Goal: Task Accomplishment & Management: Use online tool/utility

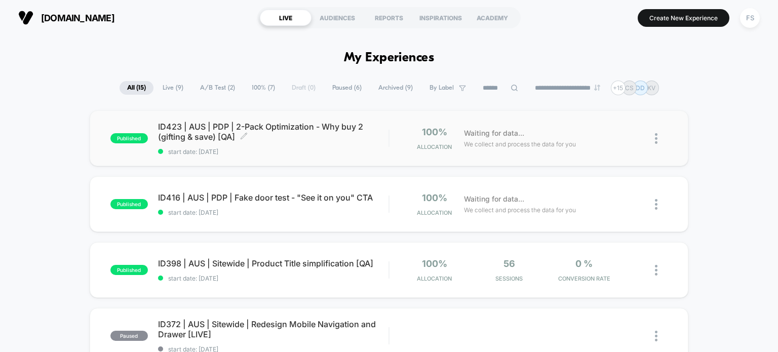
click at [178, 127] on span "ID423 | AUS | PDP | 2-Pack Optimization - Why buy 2 (gifting & save) [QA] Click…" at bounding box center [273, 132] width 231 height 20
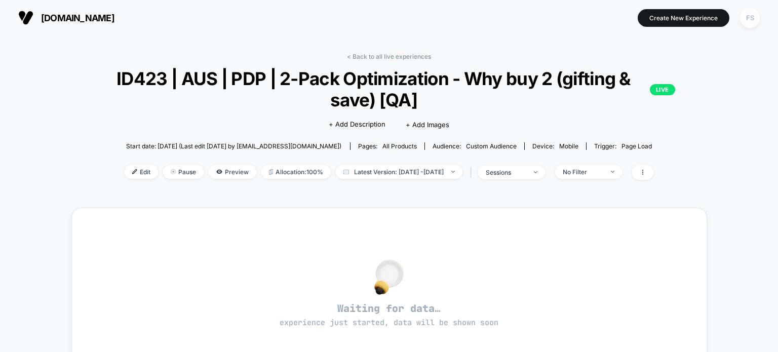
click at [748, 18] on div "FS" at bounding box center [750, 18] width 20 height 20
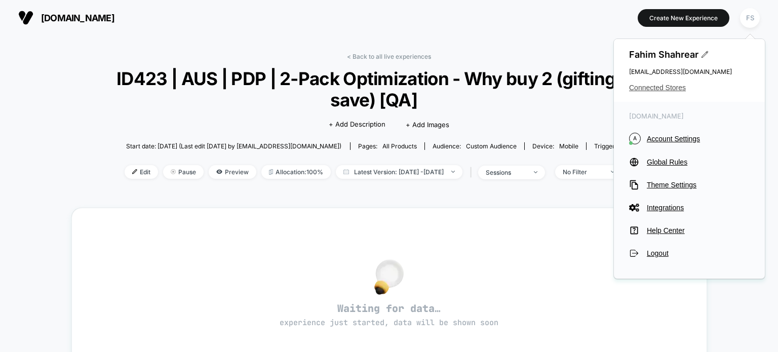
click at [653, 91] on span "Connected Stores" at bounding box center [689, 88] width 121 height 8
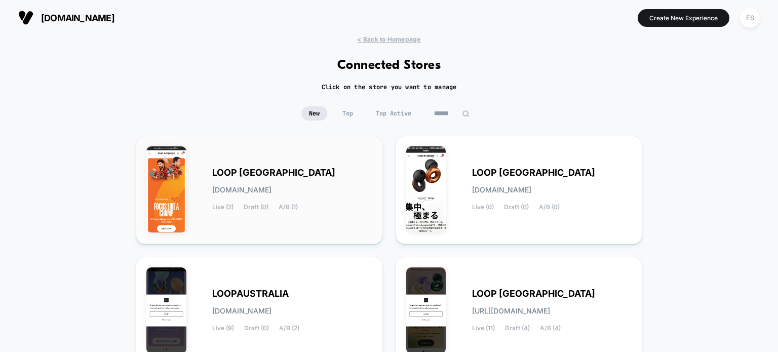
scroll to position [216, 0]
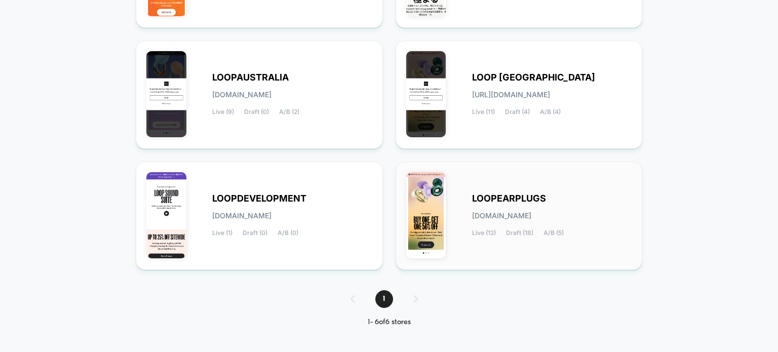
click at [501, 180] on div "LOOPEARPLUGS [DOMAIN_NAME] Live (12) Draft (18) A/B (5)" at bounding box center [519, 215] width 226 height 87
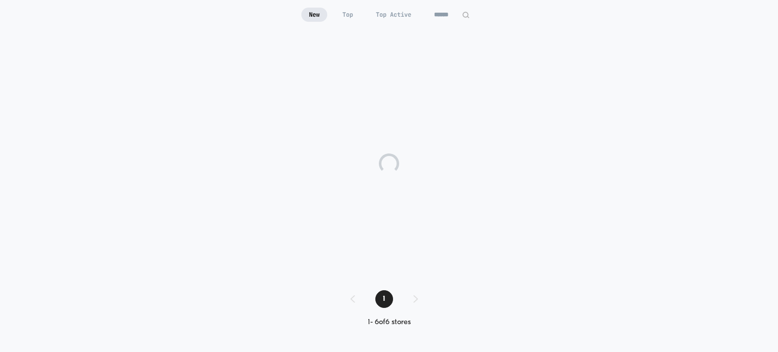
scroll to position [99, 0]
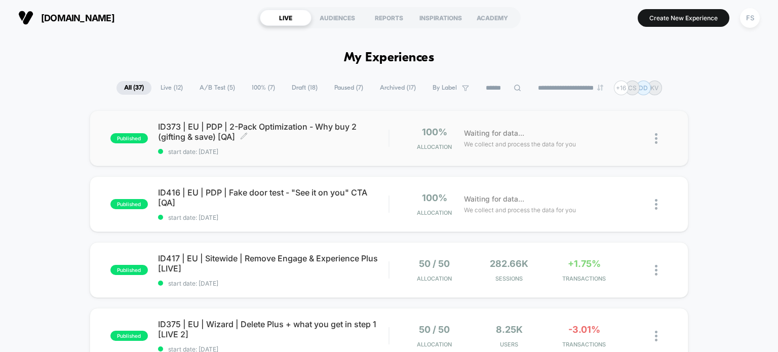
click at [277, 124] on span "ID373 | EU | PDP | 2-Pack Optimization - Why buy 2 (gifting & save) [QA] Click …" at bounding box center [273, 132] width 231 height 20
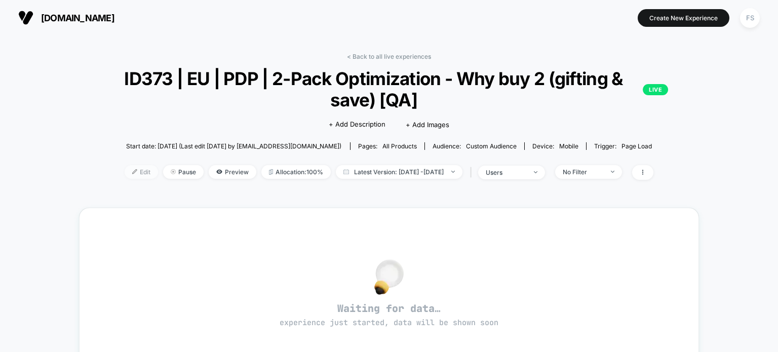
click at [125, 177] on span "Edit" at bounding box center [141, 172] width 33 height 14
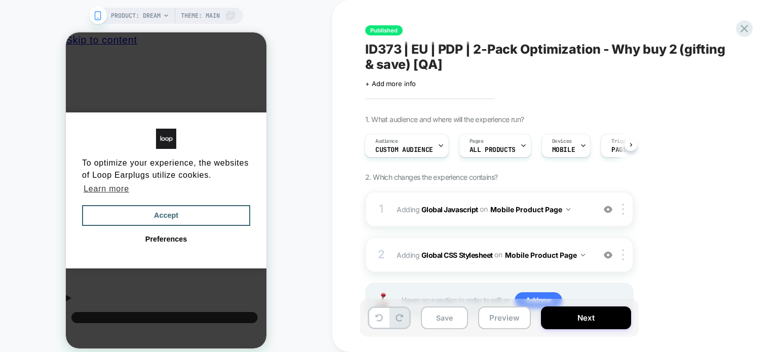
click at [461, 210] on b "Global Javascript" at bounding box center [449, 209] width 57 height 9
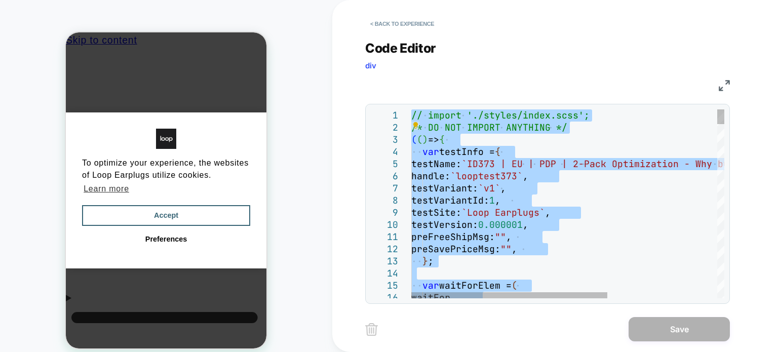
type textarea "**********"
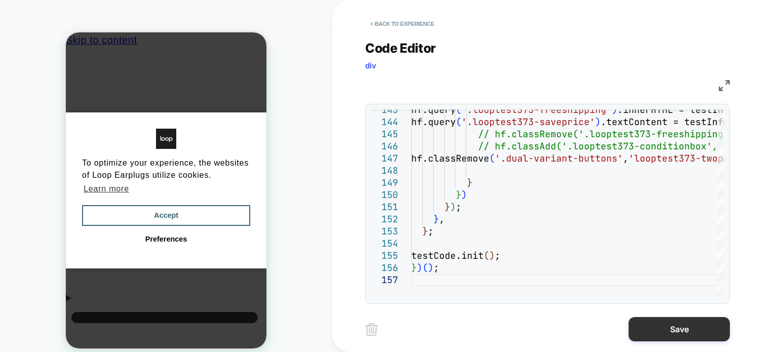
click at [641, 324] on button "Save" at bounding box center [679, 329] width 101 height 24
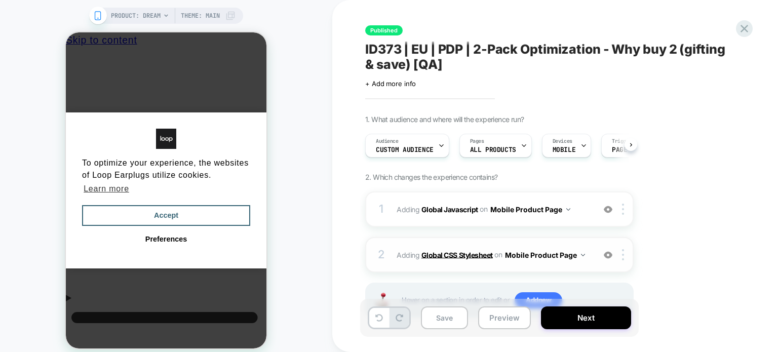
click at [470, 250] on b "Global CSS Stylesheet" at bounding box center [456, 254] width 71 height 9
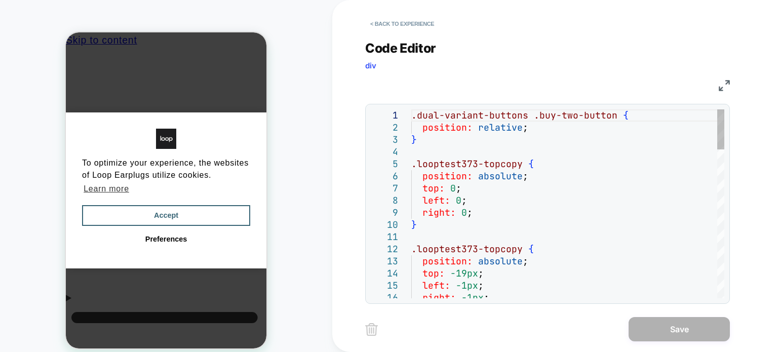
click at [541, 183] on div "top: 0 ;" at bounding box center [567, 188] width 313 height 12
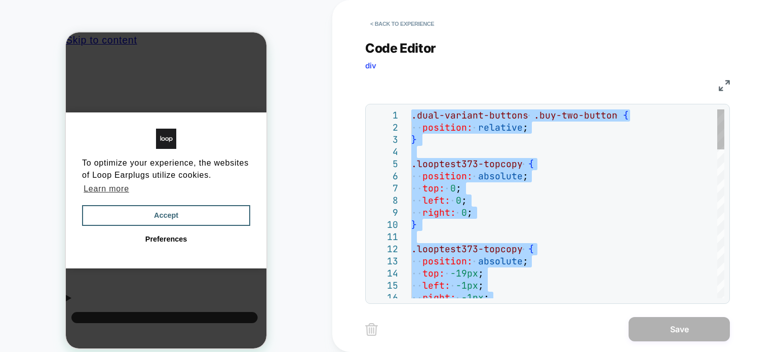
type textarea "**********"
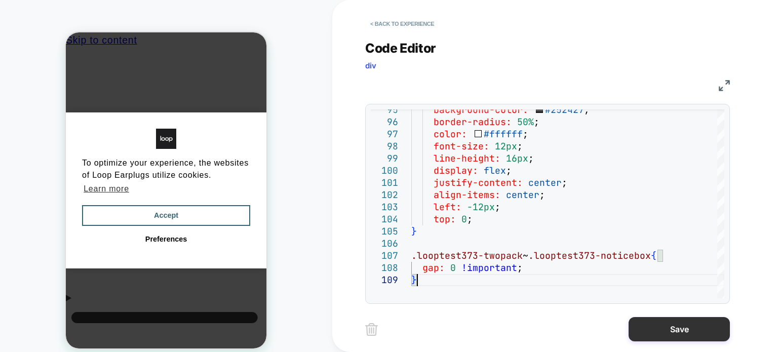
click at [666, 327] on button "Save" at bounding box center [679, 329] width 101 height 24
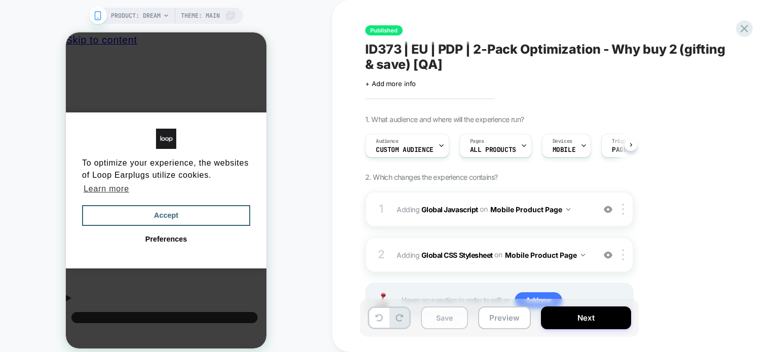
click at [454, 316] on button "Save" at bounding box center [444, 317] width 47 height 23
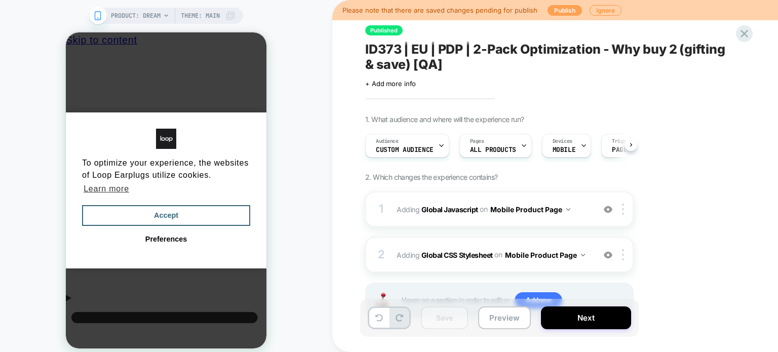
click at [568, 12] on button "Publish" at bounding box center [565, 10] width 34 height 11
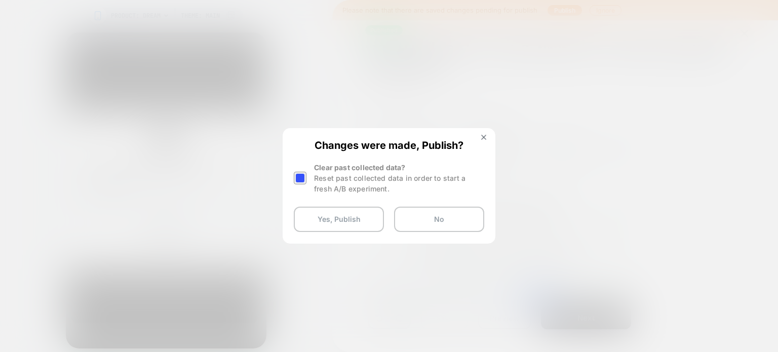
click at [304, 174] on div at bounding box center [300, 178] width 13 height 13
drag, startPoint x: 476, startPoint y: 137, endPoint x: 489, endPoint y: 136, distance: 13.3
click at [489, 136] on div "Changes were made, Publish? Clear past collected data? Reset past collected dat…" at bounding box center [389, 185] width 211 height 113
click at [482, 135] on img at bounding box center [483, 137] width 5 height 5
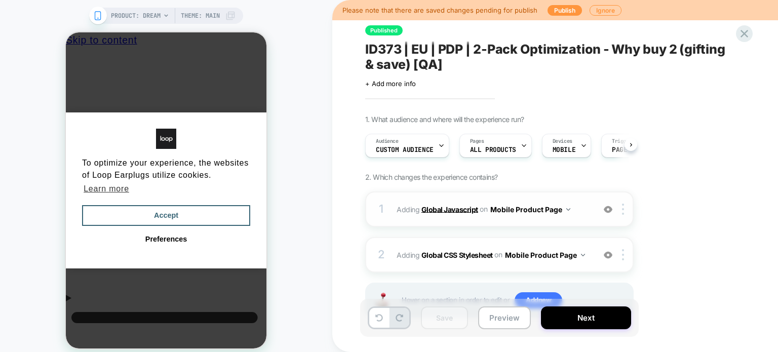
click at [456, 212] on b "Global Javascript" at bounding box center [449, 209] width 57 height 9
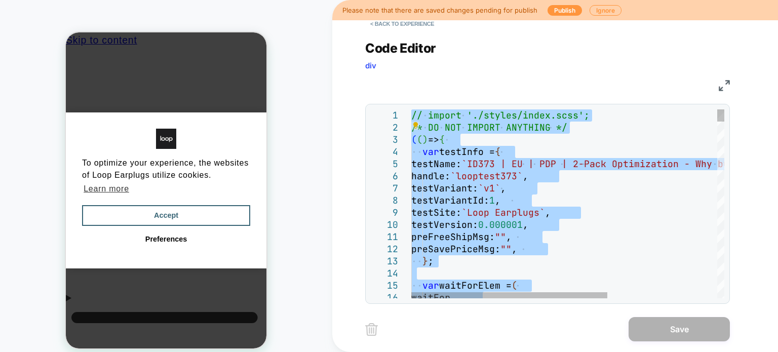
type textarea "**********"
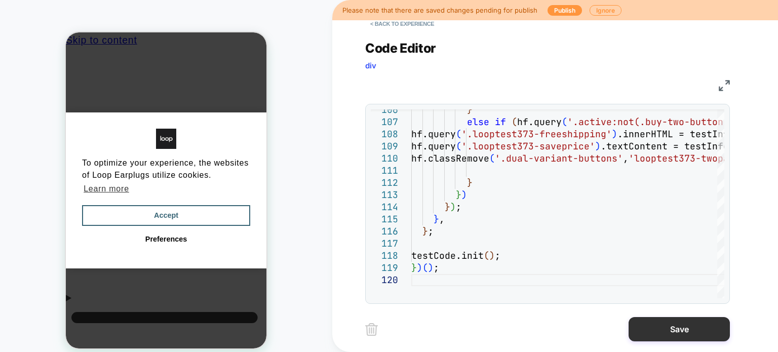
click at [667, 328] on button "Save" at bounding box center [679, 329] width 101 height 24
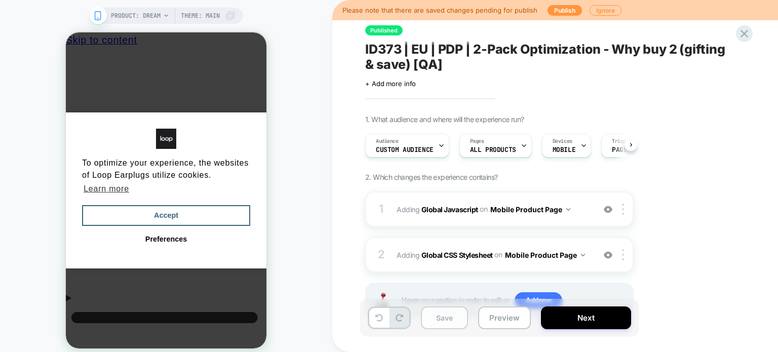
click at [454, 319] on button "Save" at bounding box center [444, 317] width 47 height 23
click at [557, 5] on button "Publish" at bounding box center [565, 10] width 34 height 11
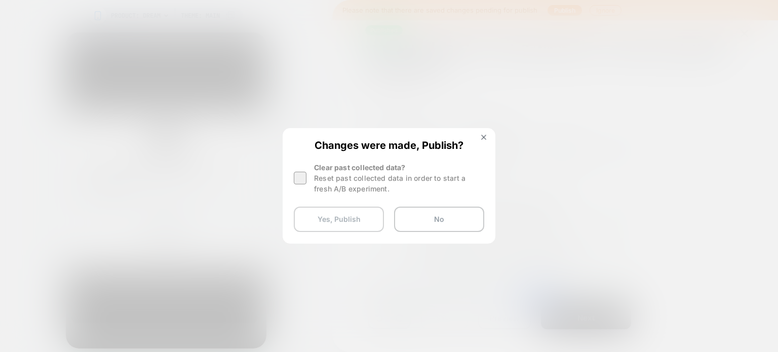
click at [325, 212] on button "Yes, Publish" at bounding box center [339, 219] width 90 height 25
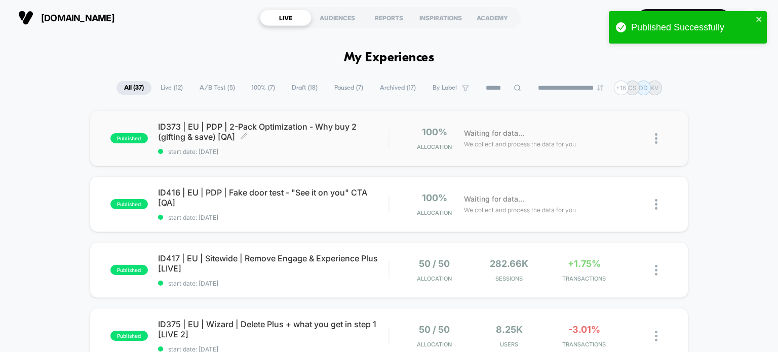
click at [195, 143] on div "ID373 | EU | PDP | 2-Pack Optimization - Why buy 2 (gifting & save) [QA] Click …" at bounding box center [273, 139] width 231 height 34
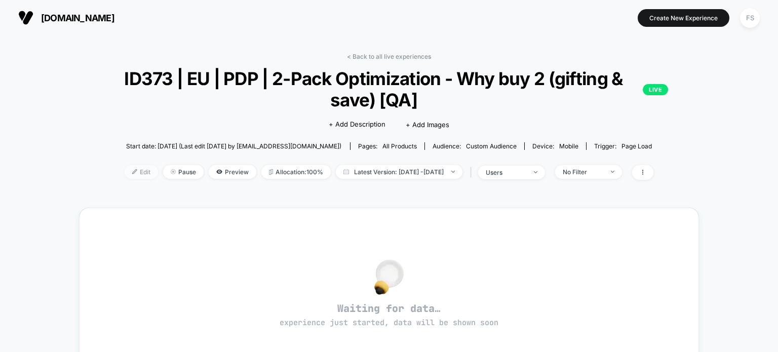
click at [125, 174] on span "Edit" at bounding box center [141, 172] width 33 height 14
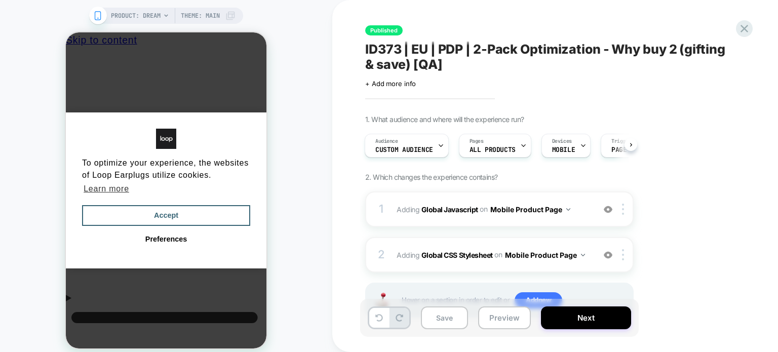
scroll to position [0, 8]
click at [438, 251] on b "Global CSS Stylesheet" at bounding box center [456, 254] width 71 height 9
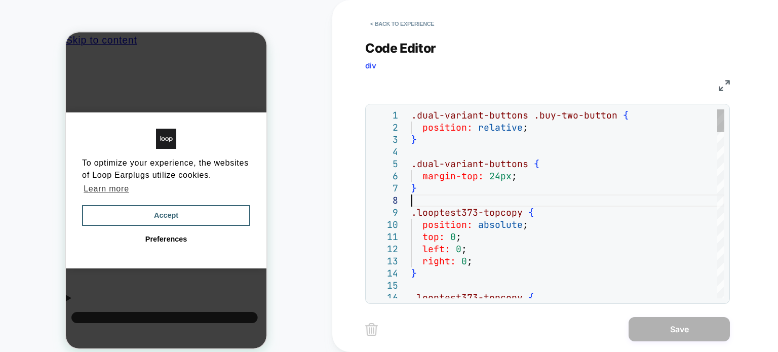
scroll to position [0, 0]
click at [551, 204] on div at bounding box center [567, 201] width 313 height 12
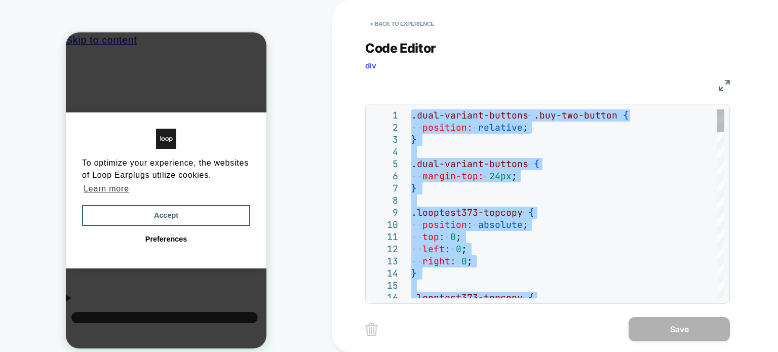
type textarea "**********"
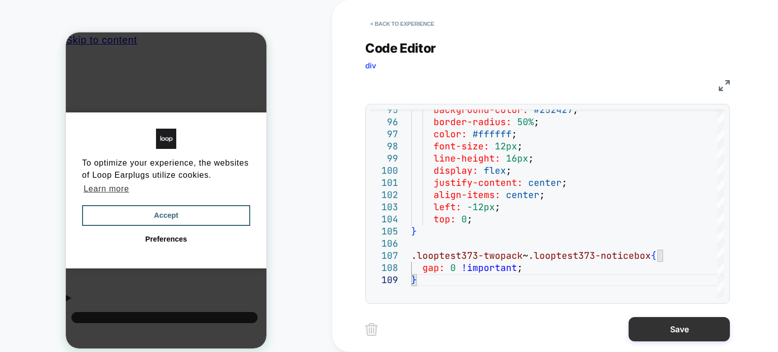
click at [688, 334] on button "Save" at bounding box center [679, 329] width 101 height 24
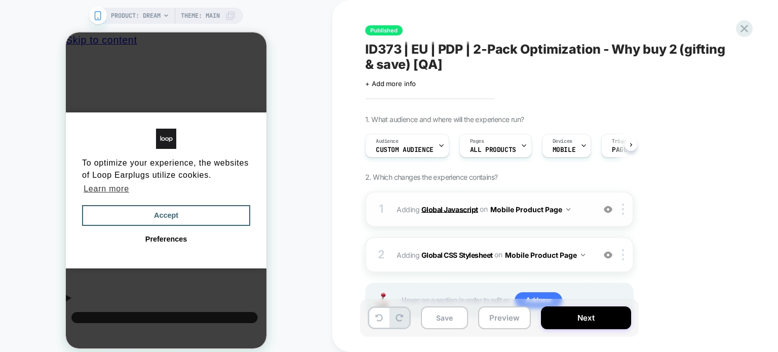
click at [466, 210] on b "Global Javascript" at bounding box center [449, 209] width 57 height 9
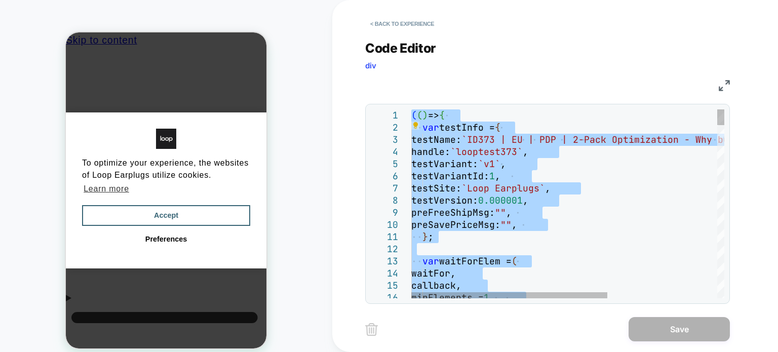
type textarea "**********"
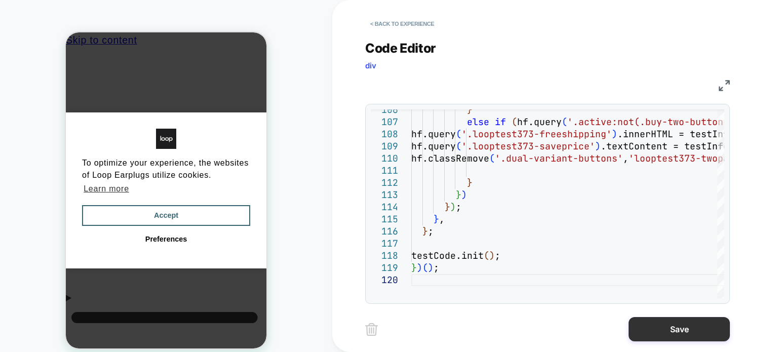
click at [651, 328] on button "Save" at bounding box center [679, 329] width 101 height 24
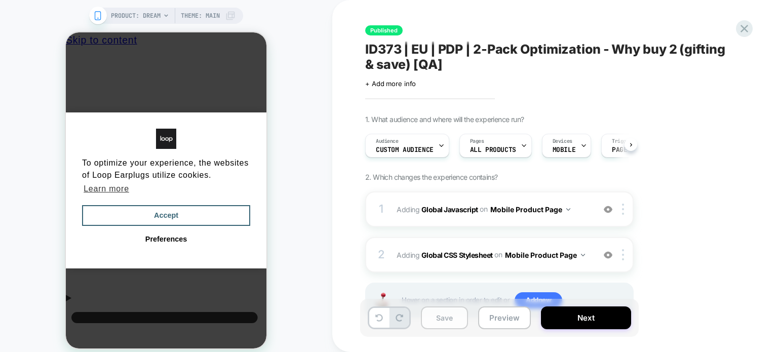
click at [452, 326] on button "Save" at bounding box center [444, 317] width 47 height 23
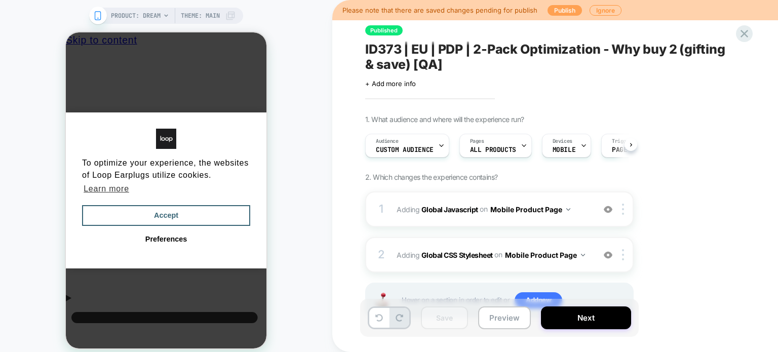
click at [548, 10] on button "Publish" at bounding box center [565, 10] width 34 height 11
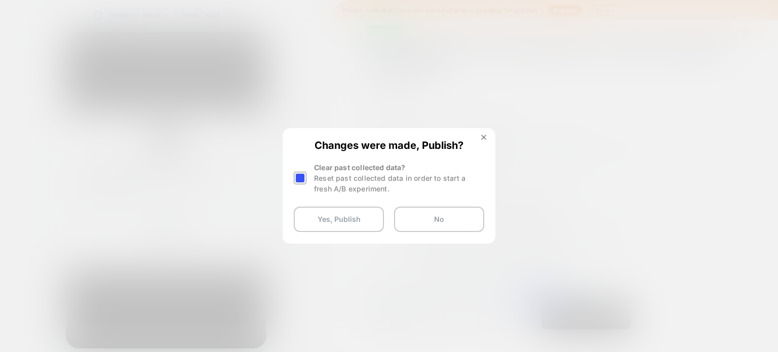
click at [304, 177] on div at bounding box center [300, 178] width 13 height 13
click at [322, 228] on button "Yes, Publish" at bounding box center [339, 219] width 90 height 25
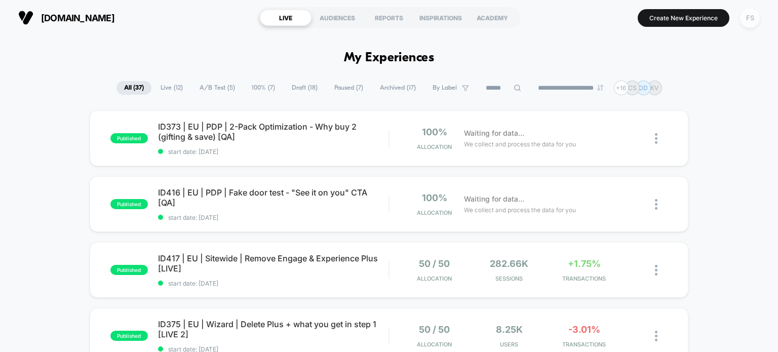
click at [748, 17] on div "FS" at bounding box center [750, 18] width 20 height 20
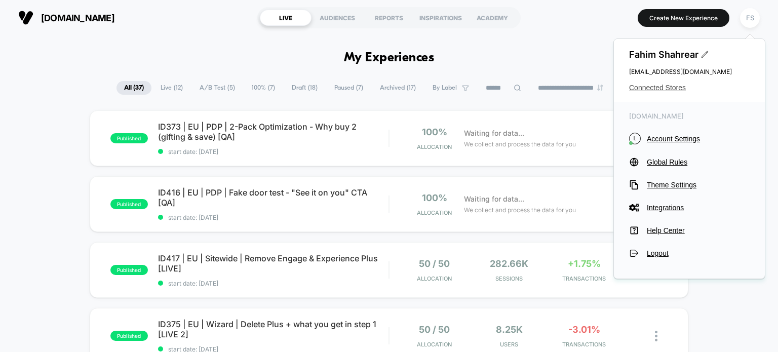
click at [657, 87] on span "Connected Stores" at bounding box center [689, 88] width 121 height 8
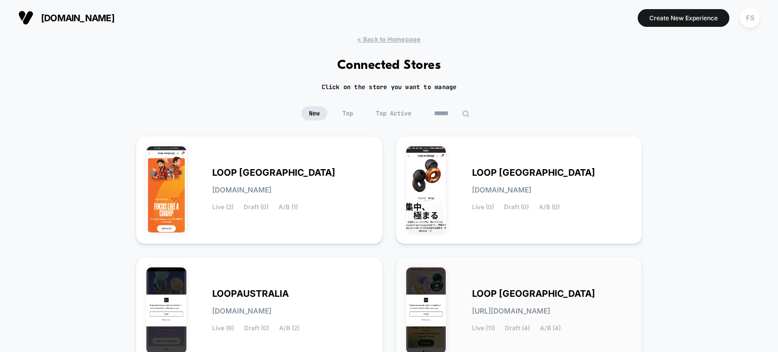
click at [492, 290] on span "LOOP [GEOGRAPHIC_DATA]" at bounding box center [533, 293] width 123 height 7
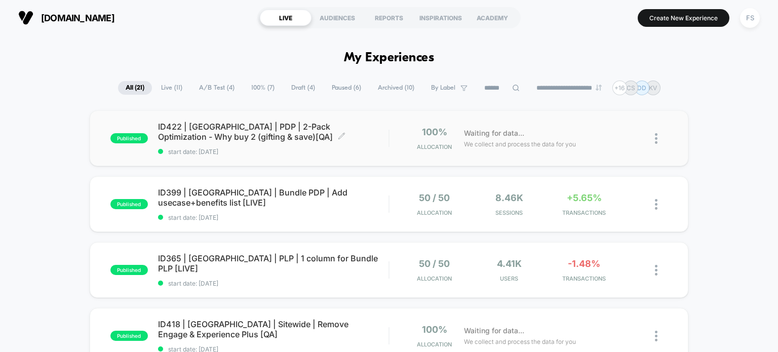
click at [195, 126] on span "ID422 | [GEOGRAPHIC_DATA] | PDP | 2-Pack Optimization - Why buy 2 (gifting & sa…" at bounding box center [273, 132] width 231 height 20
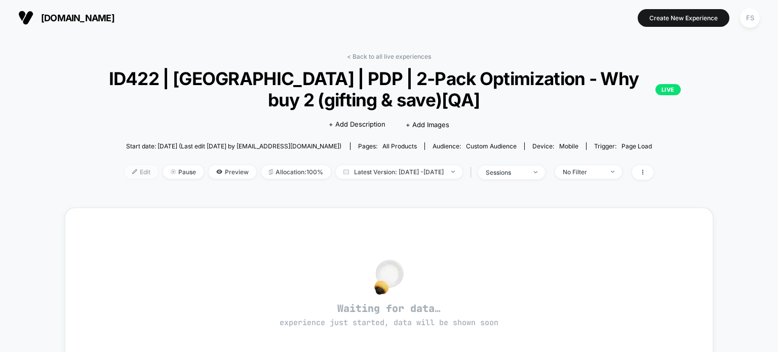
click at [134, 176] on span "Edit" at bounding box center [141, 172] width 33 height 14
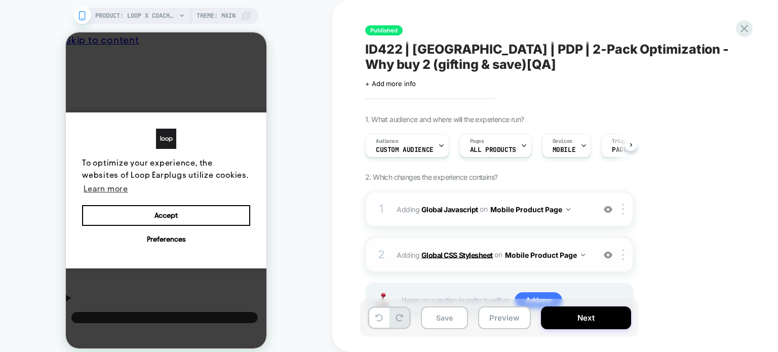
scroll to position [0, 8]
click at [461, 252] on b "Global CSS Stylesheet" at bounding box center [456, 254] width 71 height 9
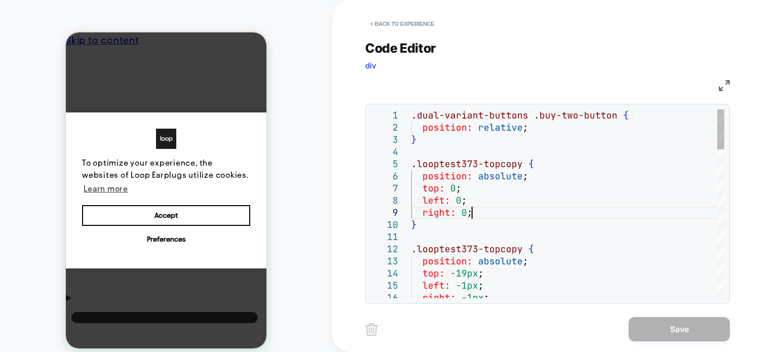
scroll to position [0, 0]
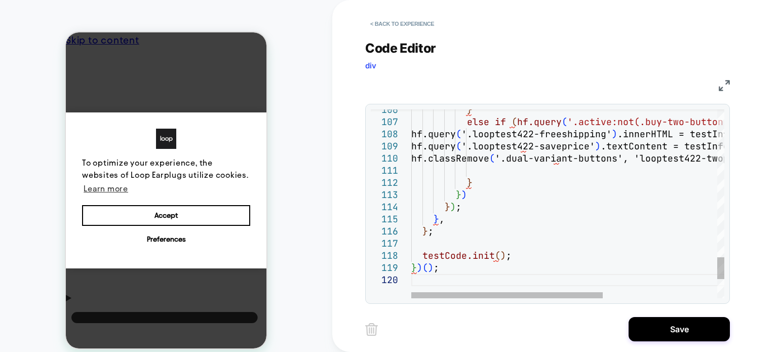
type textarea "**********"
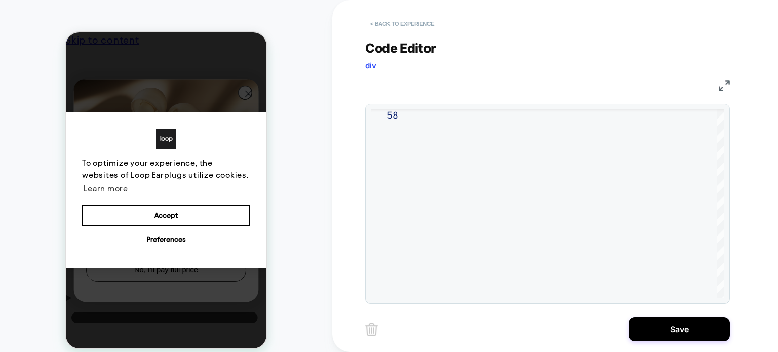
click at [401, 21] on button "< Back to experience" at bounding box center [402, 24] width 74 height 16
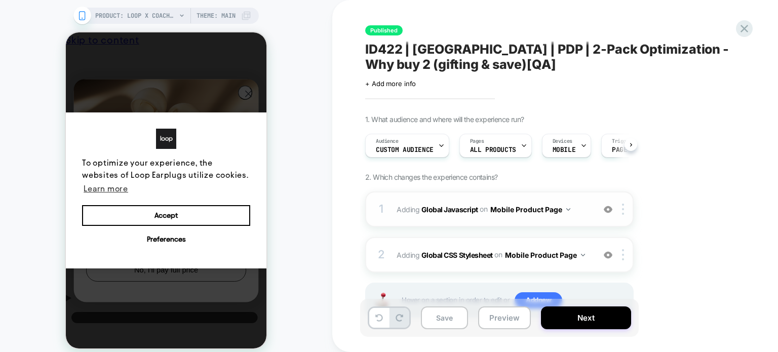
click at [457, 205] on b "Global Javascript" at bounding box center [449, 209] width 57 height 9
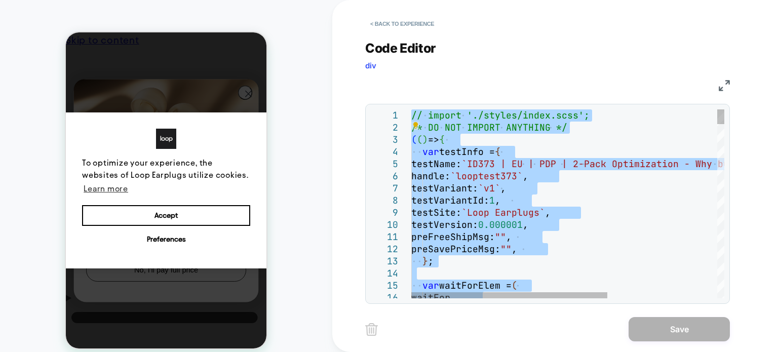
type textarea "**********"
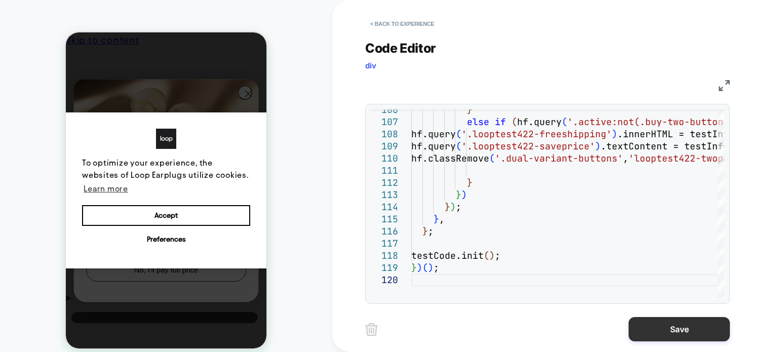
click at [703, 321] on button "Save" at bounding box center [679, 329] width 101 height 24
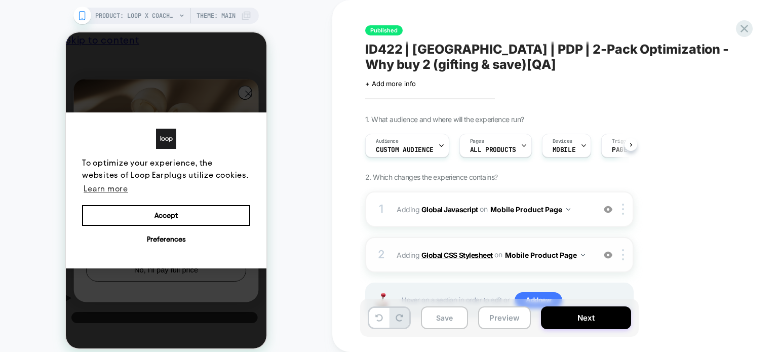
click at [484, 254] on b "Global CSS Stylesheet" at bounding box center [456, 254] width 71 height 9
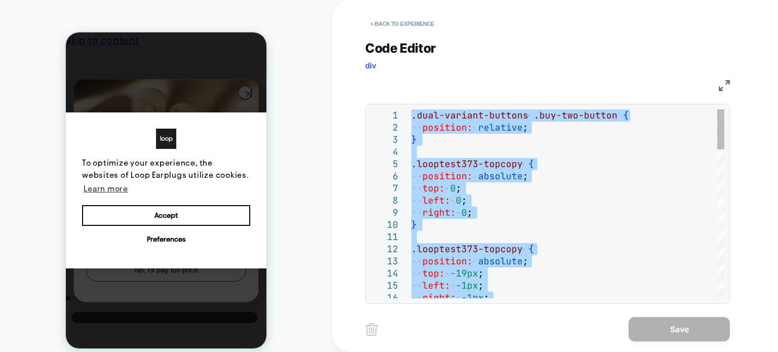
type textarea "**********"
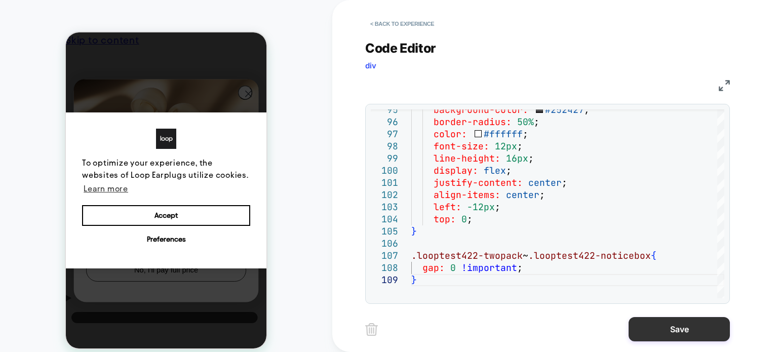
click at [697, 326] on button "Save" at bounding box center [679, 329] width 101 height 24
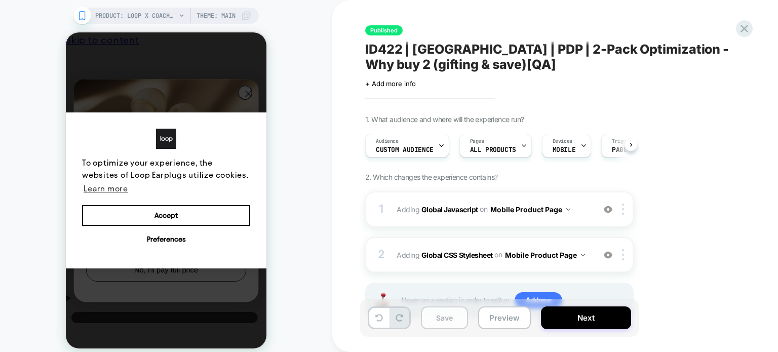
click at [443, 319] on button "Save" at bounding box center [444, 317] width 47 height 23
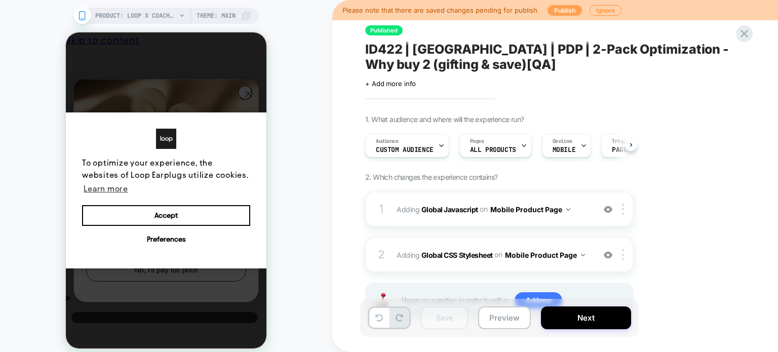
click at [559, 10] on button "Publish" at bounding box center [565, 10] width 34 height 11
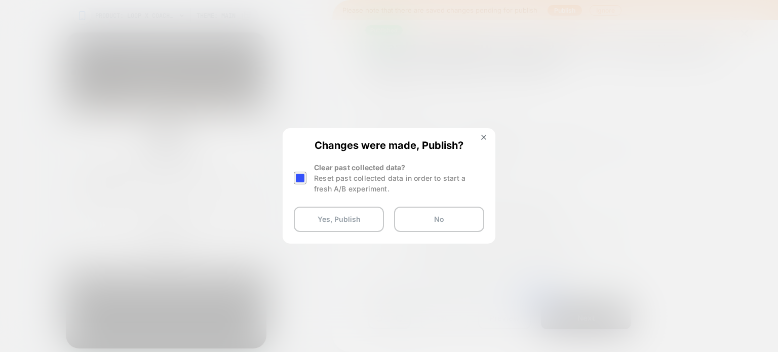
click at [299, 184] on div at bounding box center [301, 178] width 15 height 32
click at [297, 172] on div at bounding box center [300, 178] width 13 height 13
click at [324, 226] on button "Yes, Publish" at bounding box center [339, 219] width 90 height 25
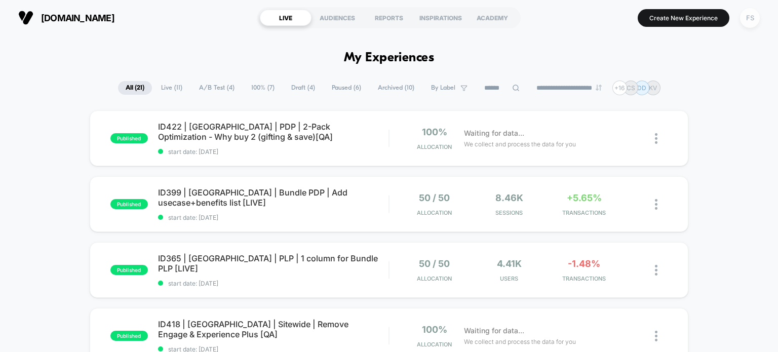
click at [747, 24] on div "FS" at bounding box center [750, 18] width 20 height 20
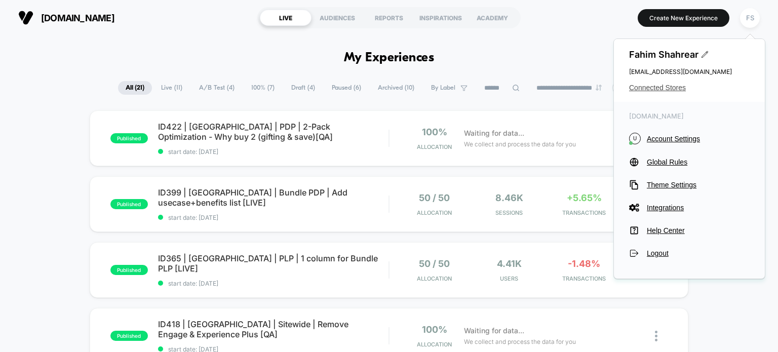
click at [652, 87] on span "Connected Stores" at bounding box center [689, 88] width 121 height 8
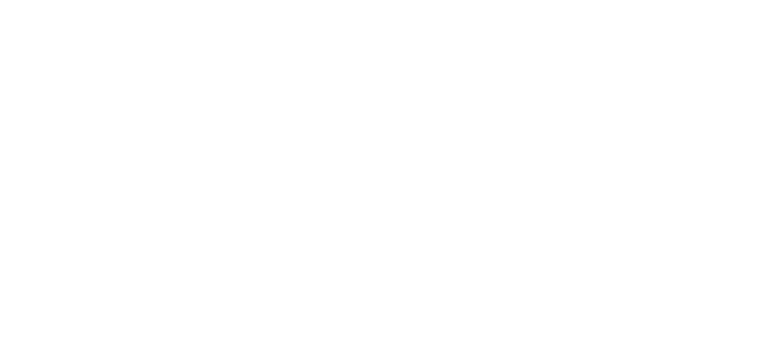
click at [652, 4] on html "Navigated to [DOMAIN_NAME] | No-code CRO for Shopify 80 *" at bounding box center [389, 2] width 778 height 4
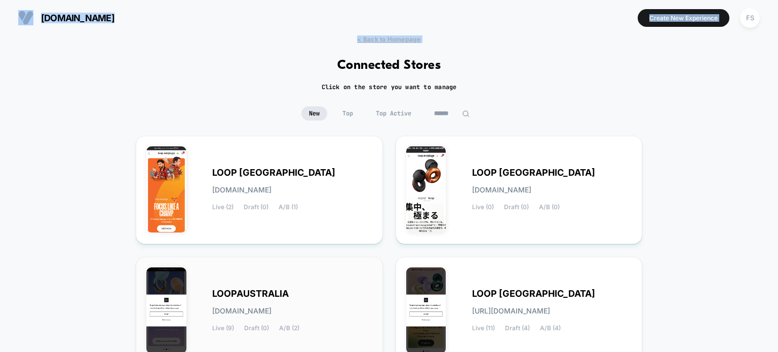
click at [287, 287] on div "LOOPAUSTRALIA [DOMAIN_NAME] Live (9) Draft (0) A/B (2)" at bounding box center [259, 310] width 226 height 87
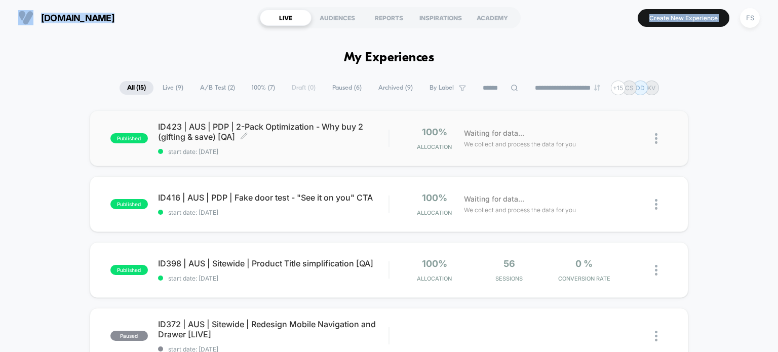
click at [209, 131] on span "ID423 | AUS | PDP | 2-Pack Optimization - Why buy 2 (gifting & save) [QA] Click…" at bounding box center [273, 132] width 231 height 20
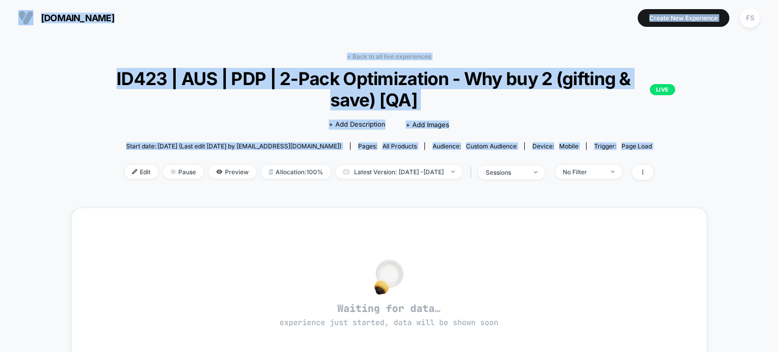
click at [98, 98] on div "< Back to all live experiences ID423 | AUS | PDP | 2-Pack Optimization - Why bu…" at bounding box center [389, 123] width 636 height 140
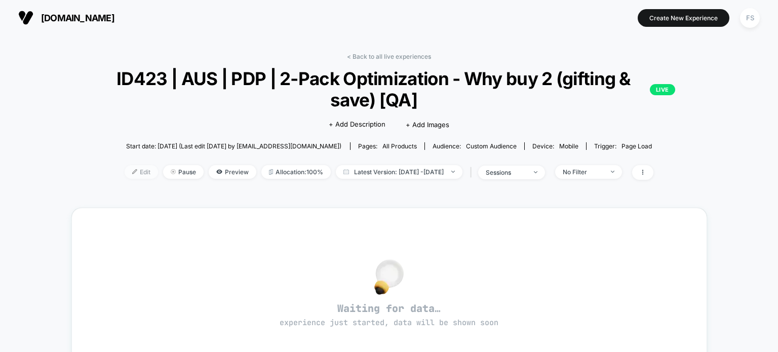
click at [125, 176] on span "Edit" at bounding box center [141, 172] width 33 height 14
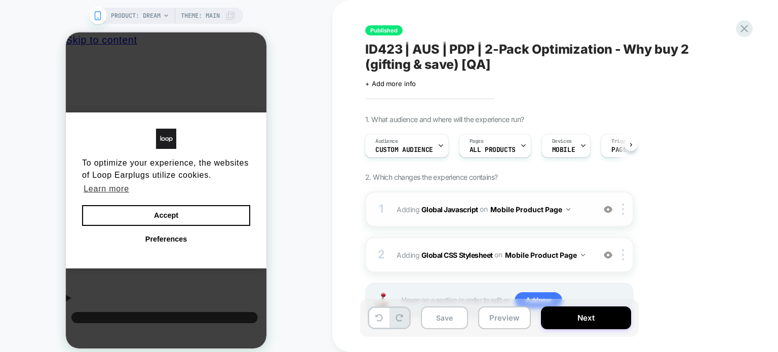
click at [453, 214] on span "Adding Global Javascript on Mobile Product Page" at bounding box center [493, 209] width 193 height 15
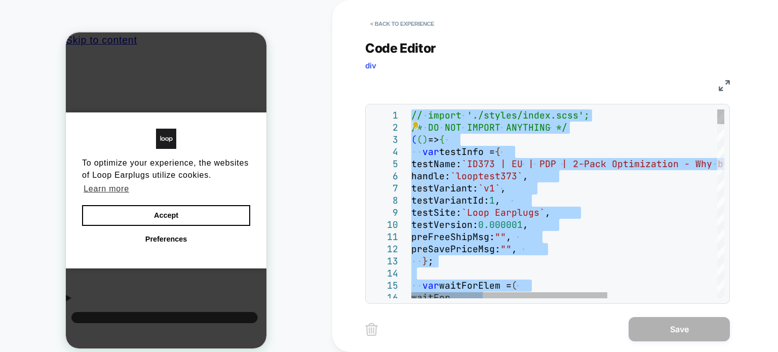
type textarea "**********"
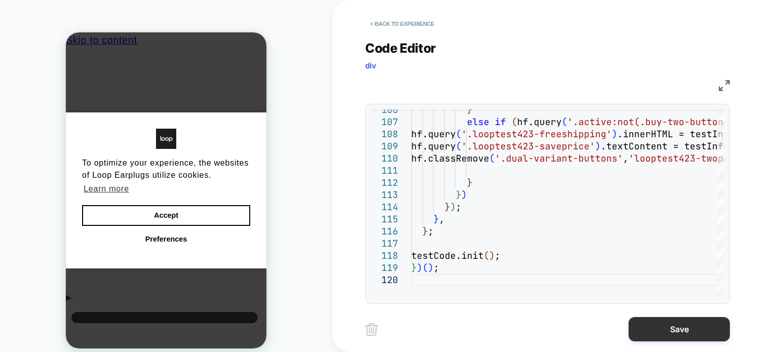
click at [664, 331] on button "Save" at bounding box center [679, 329] width 101 height 24
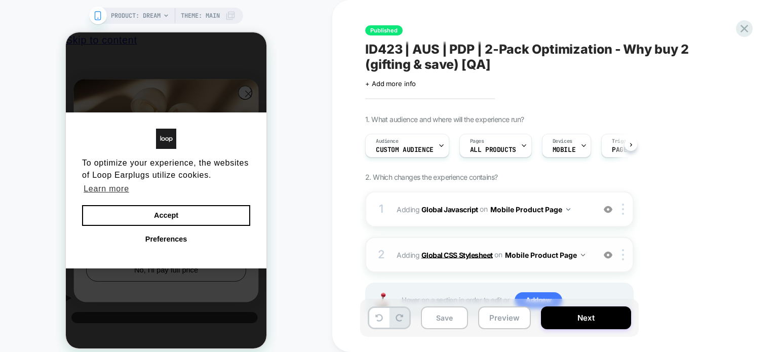
click at [445, 256] on b "Global CSS Stylesheet" at bounding box center [456, 254] width 71 height 9
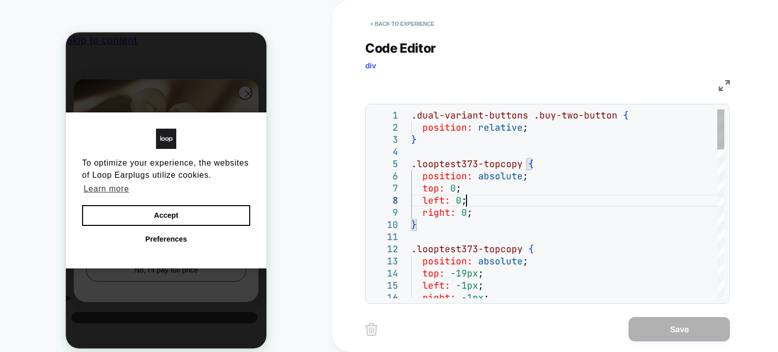
click at [556, 199] on div "left: 0 ;" at bounding box center [567, 201] width 313 height 12
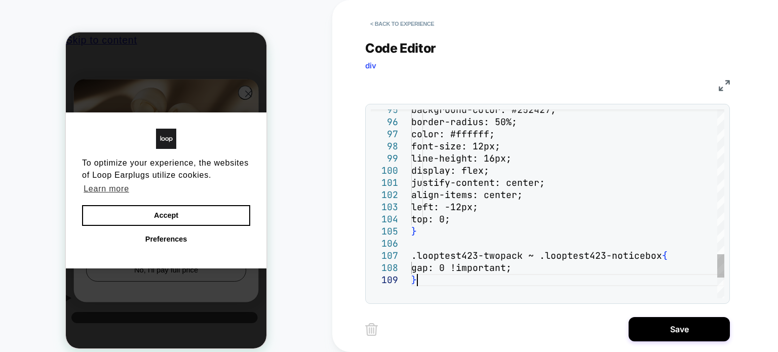
type textarea "**********"
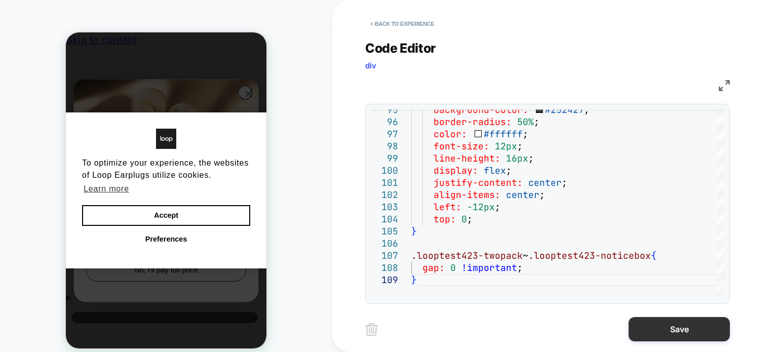
click at [653, 331] on button "Save" at bounding box center [679, 329] width 101 height 24
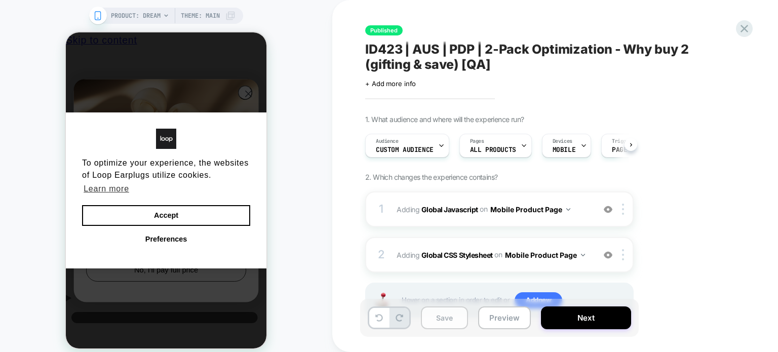
click at [454, 319] on button "Save" at bounding box center [444, 317] width 47 height 23
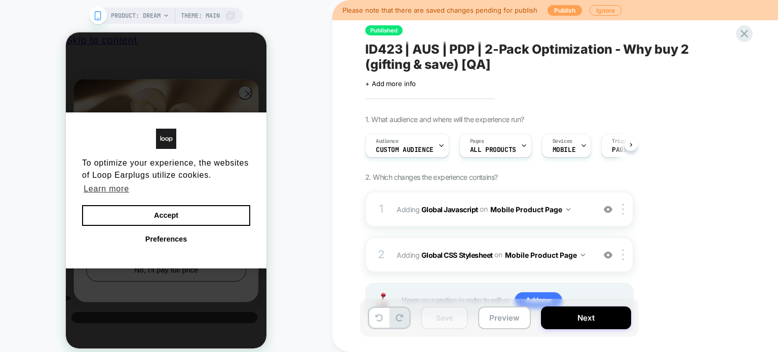
click at [564, 14] on button "Publish" at bounding box center [565, 10] width 34 height 11
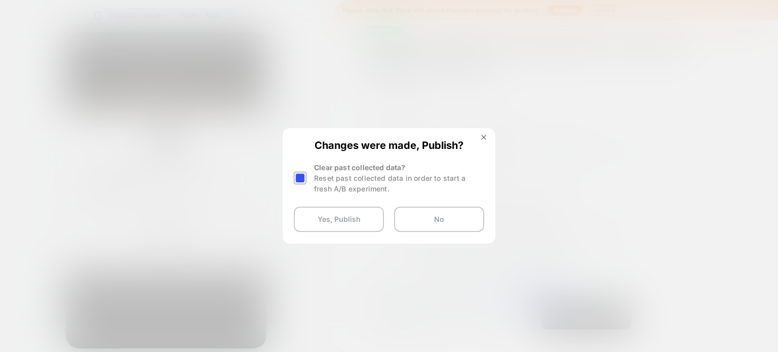
click at [302, 185] on div at bounding box center [301, 178] width 15 height 32
click at [300, 178] on div at bounding box center [300, 178] width 13 height 13
click at [325, 219] on button "Yes, Publish" at bounding box center [339, 219] width 90 height 25
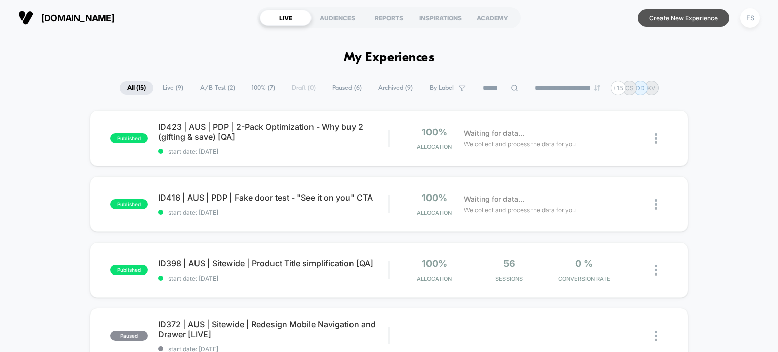
click at [685, 14] on button "Create New Experience" at bounding box center [684, 18] width 92 height 18
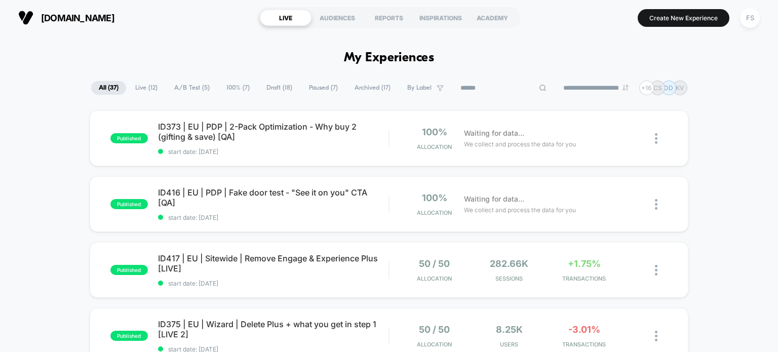
drag, startPoint x: 506, startPoint y: 79, endPoint x: 505, endPoint y: 85, distance: 6.8
click at [505, 85] on input at bounding box center [503, 88] width 101 height 12
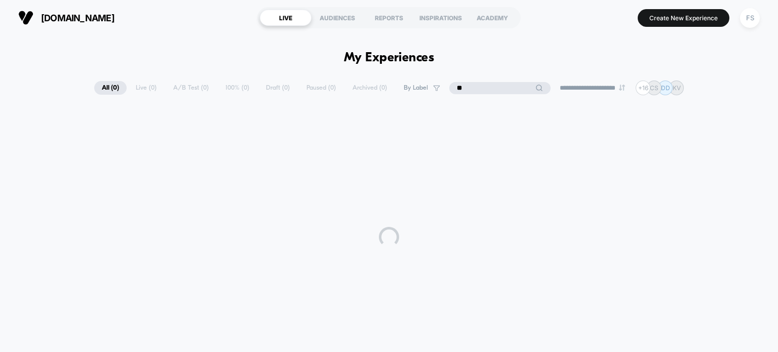
type input "*"
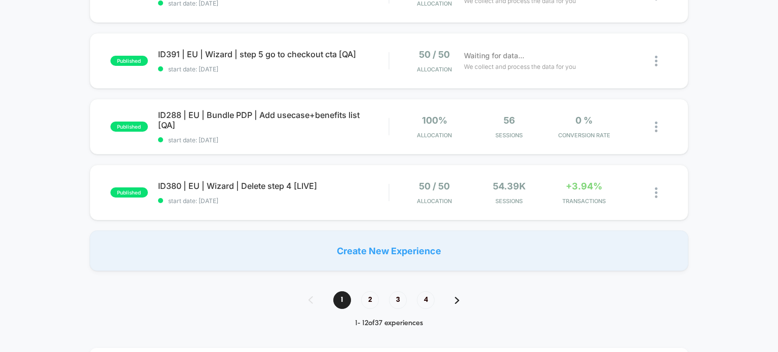
scroll to position [668, 0]
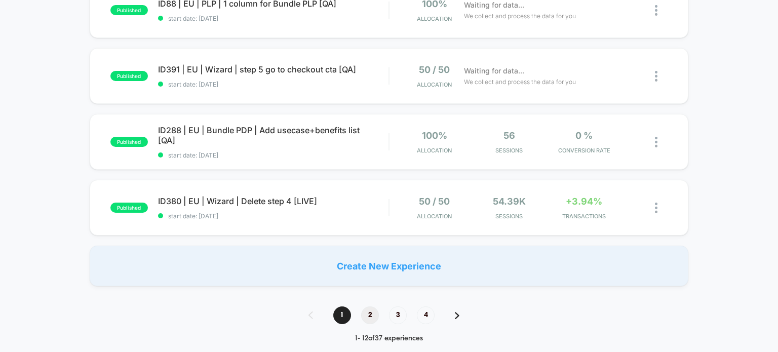
click at [365, 316] on span "2" at bounding box center [370, 315] width 18 height 18
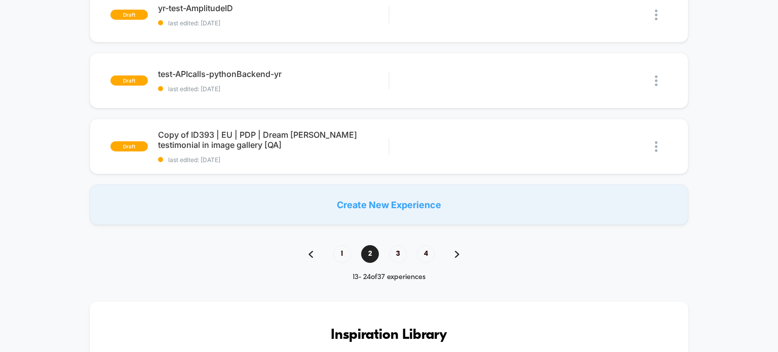
scroll to position [720, 0]
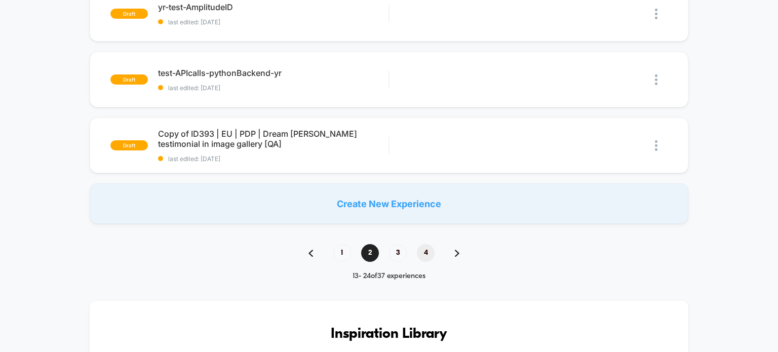
click at [429, 253] on span "4" at bounding box center [426, 253] width 18 height 18
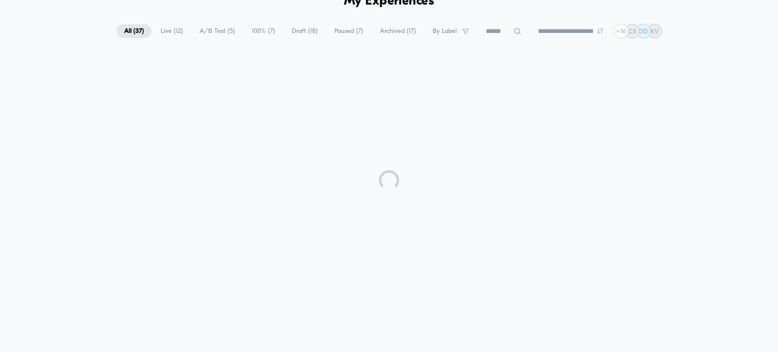
scroll to position [0, 0]
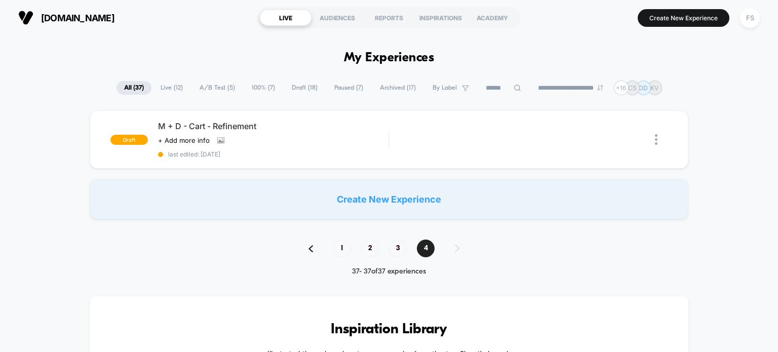
click at [314, 252] on div "1 2 3 4" at bounding box center [388, 249] width 181 height 18
click at [312, 250] on img at bounding box center [310, 248] width 5 height 7
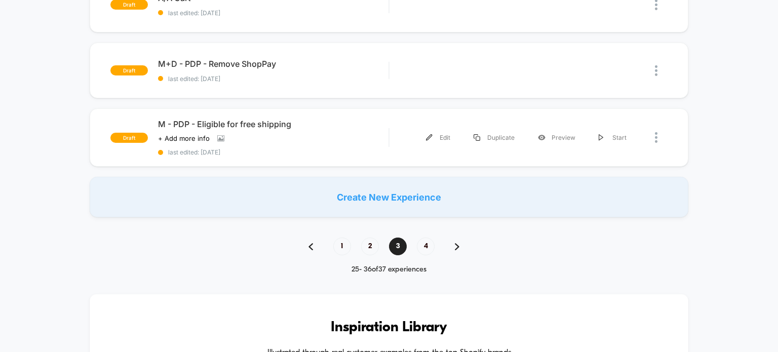
scroll to position [743, 0]
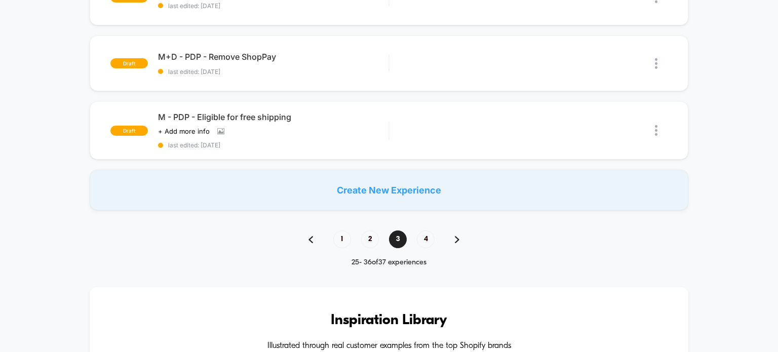
click at [314, 232] on div "1 2 3 4" at bounding box center [388, 239] width 181 height 18
click at [312, 236] on img at bounding box center [310, 239] width 5 height 7
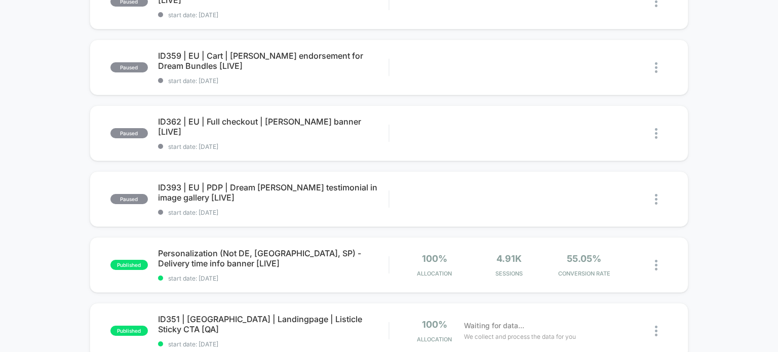
scroll to position [202, 0]
click at [274, 293] on div "published Personalization (Not DE, FR, SP) - Delivery time info banner [LIVE] s…" at bounding box center [389, 266] width 599 height 56
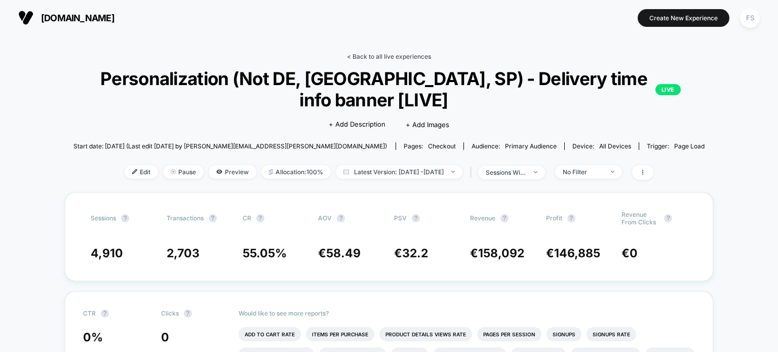
click at [375, 57] on link "< Back to all live experiences" at bounding box center [389, 57] width 84 height 8
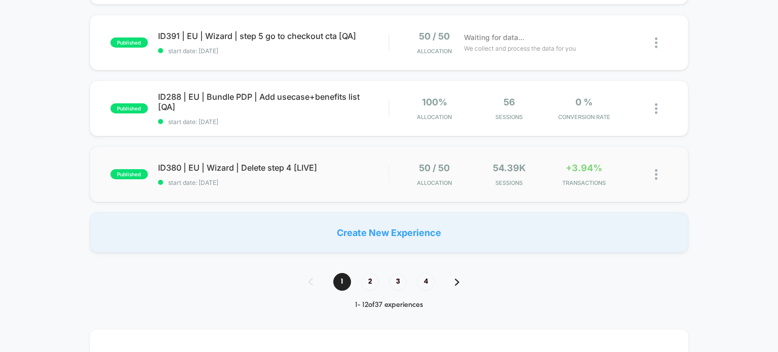
scroll to position [702, 0]
click at [393, 277] on span "3" at bounding box center [398, 281] width 18 height 18
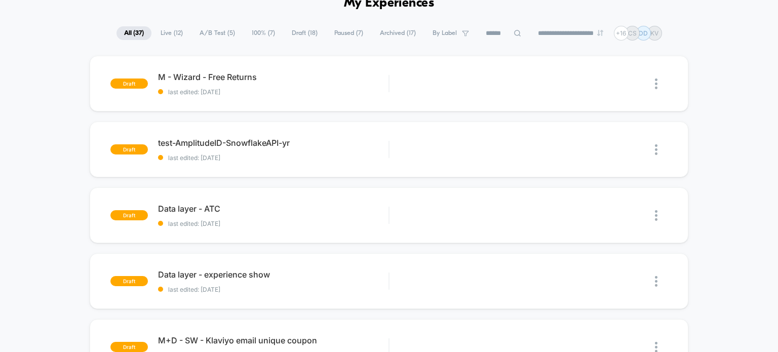
scroll to position [700, 0]
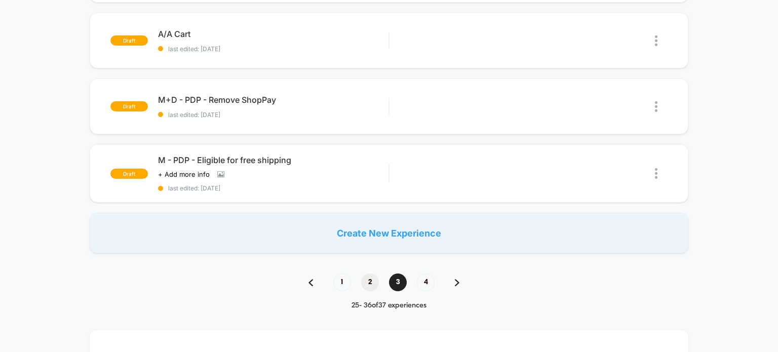
click at [374, 277] on span "2" at bounding box center [370, 283] width 18 height 18
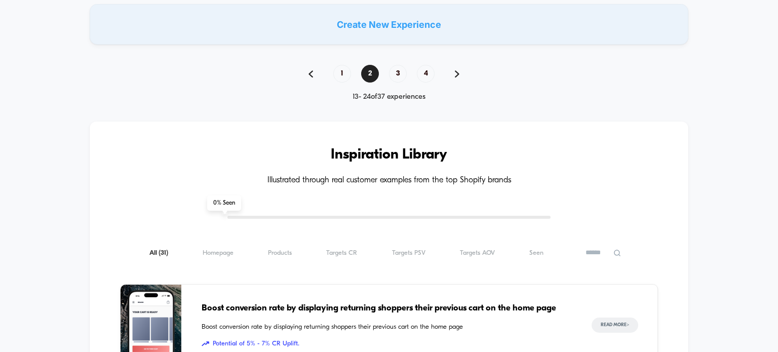
scroll to position [894, 0]
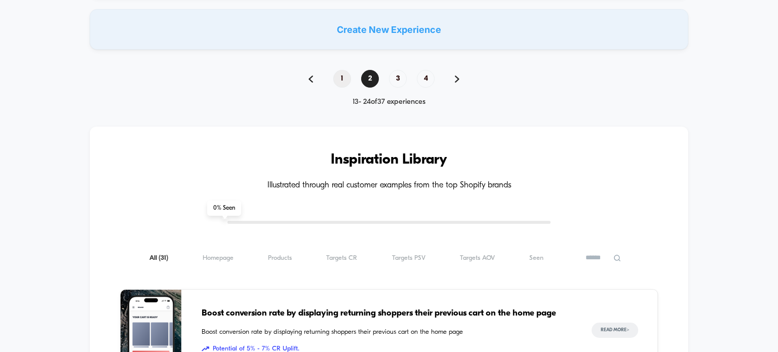
click at [344, 74] on span "1" at bounding box center [342, 79] width 18 height 18
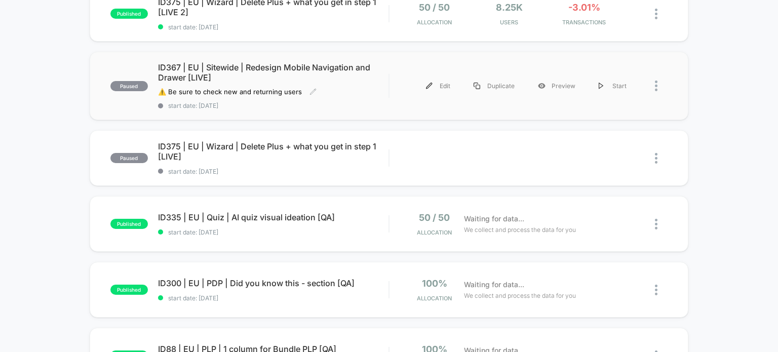
scroll to position [322, 0]
click at [218, 147] on span "ID375 | EU | Wizard | Delete Plus + what you get in step 1 [LIVE] Click to edit…" at bounding box center [273, 151] width 231 height 20
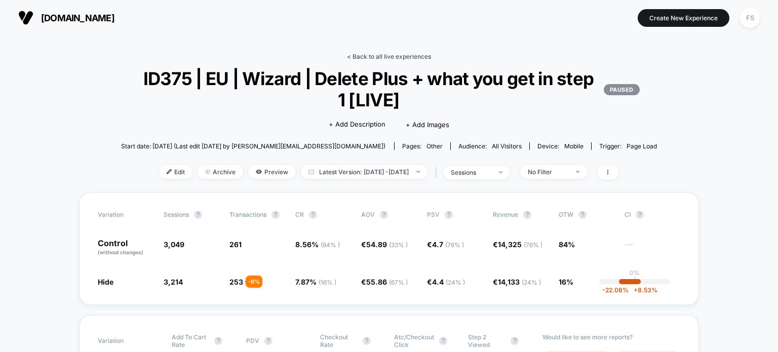
click at [359, 53] on link "< Back to all live experiences" at bounding box center [389, 57] width 84 height 8
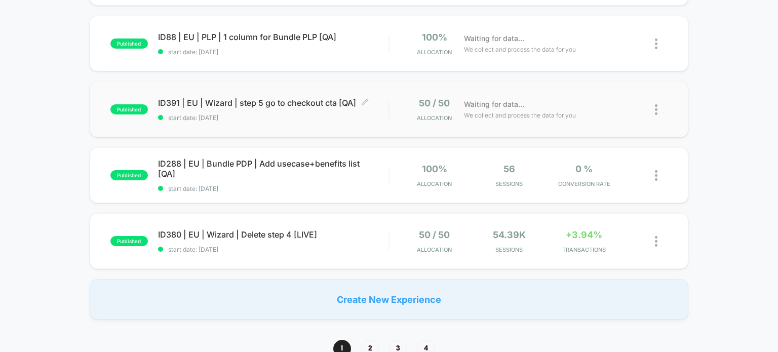
scroll to position [638, 0]
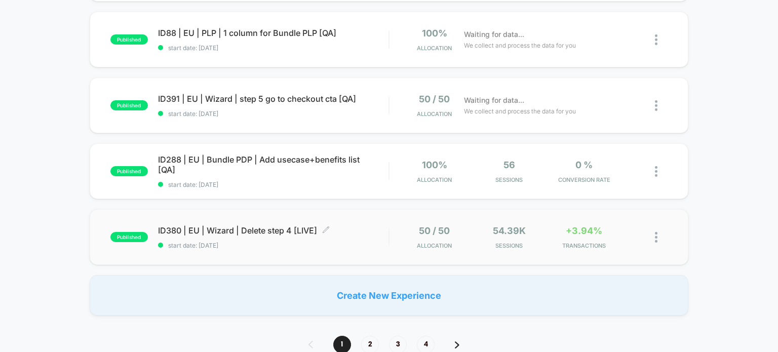
click at [269, 229] on span "ID380 | EU | Wizard | Delete step 4 [LIVE] Click to edit experience details" at bounding box center [273, 230] width 231 height 10
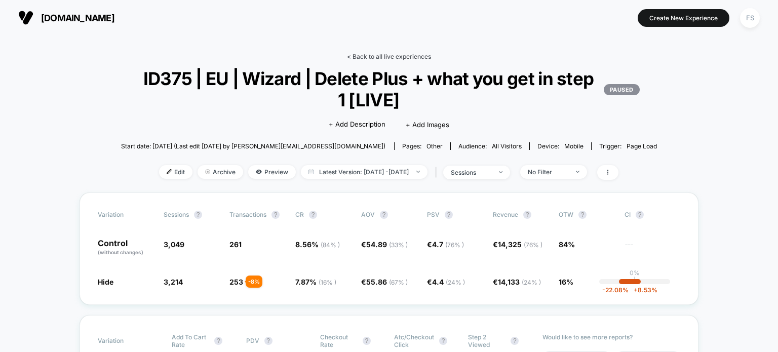
click at [413, 57] on link "< Back to all live experiences" at bounding box center [389, 57] width 84 height 8
